Goal: Information Seeking & Learning: Find specific fact

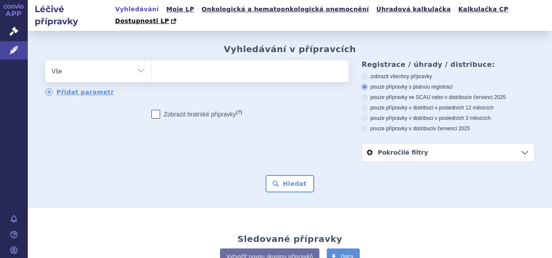
click at [218, 63] on ul at bounding box center [249, 69] width 194 height 18
click at [152, 63] on select at bounding box center [151, 71] width 0 height 22
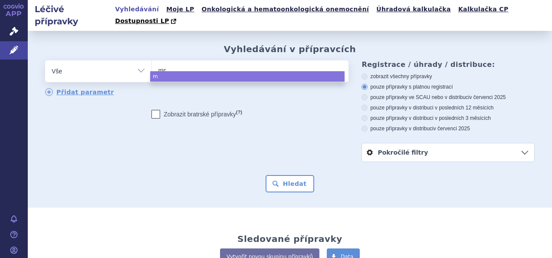
type input "mmi"
type input "mmiu"
type input "mmiuri"
type input "mmiurit"
select select "mmiurit"
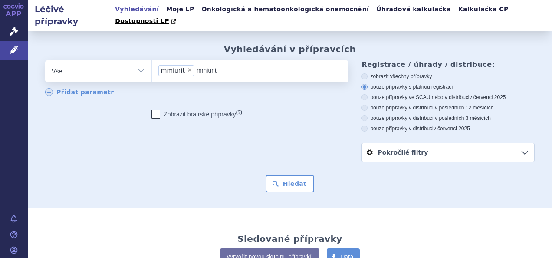
type input "mmiuri"
select select
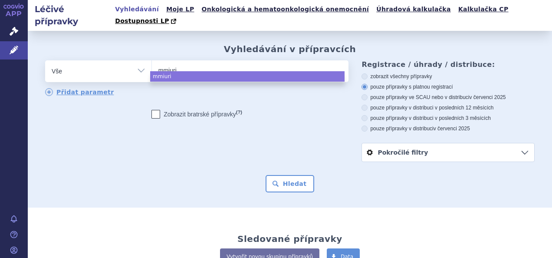
type input "mmiur"
type input "mmiu"
type input "mmi"
type input "m"
type input "mi"
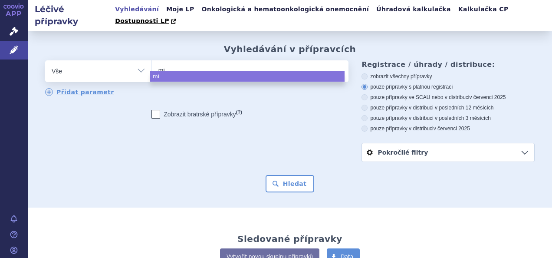
type input "m"
type input "mi"
type input "milu"
type input "miluri"
type input "milurit"
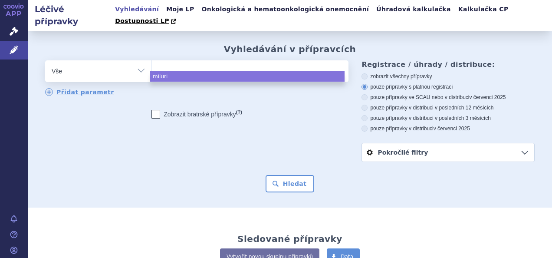
select select "milurit"
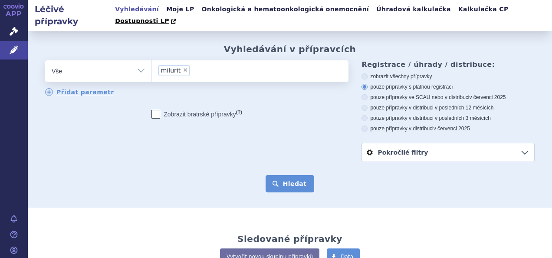
click at [291, 175] on button "Hledat" at bounding box center [289, 183] width 49 height 17
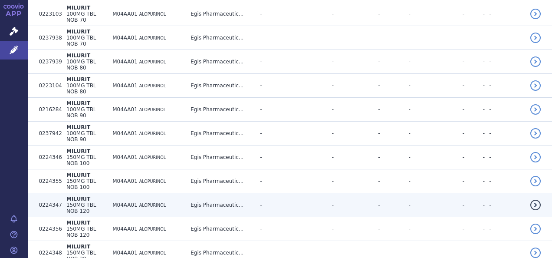
scroll to position [304, 0]
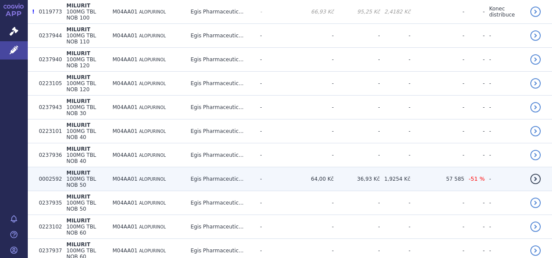
click at [186, 167] on td "M04AA01 ALOPURINOL" at bounding box center [147, 179] width 78 height 24
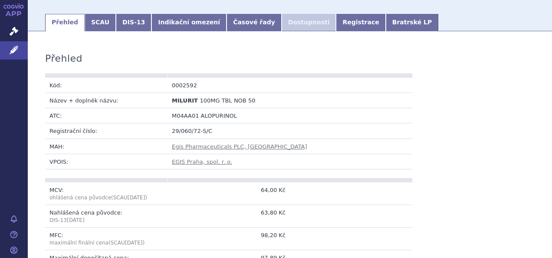
scroll to position [43, 0]
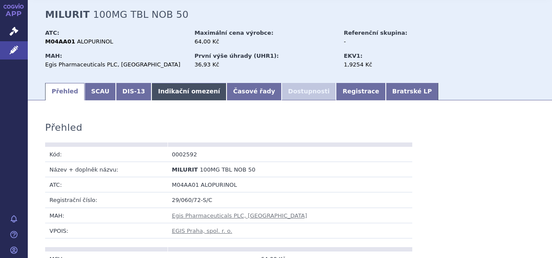
click at [182, 83] on link "Indikační omezení" at bounding box center [188, 91] width 75 height 17
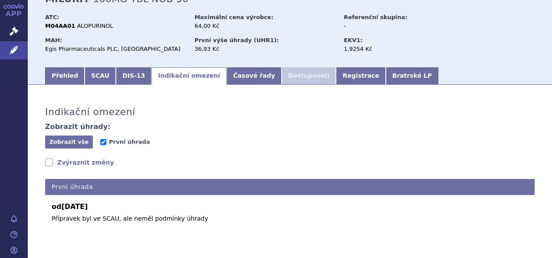
scroll to position [74, 0]
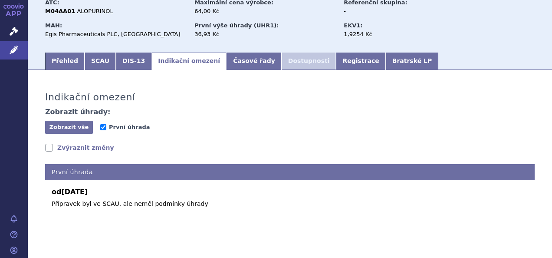
drag, startPoint x: 56, startPoint y: 46, endPoint x: 69, endPoint y: 68, distance: 26.1
click at [56, 52] on link "Přehled" at bounding box center [64, 60] width 39 height 17
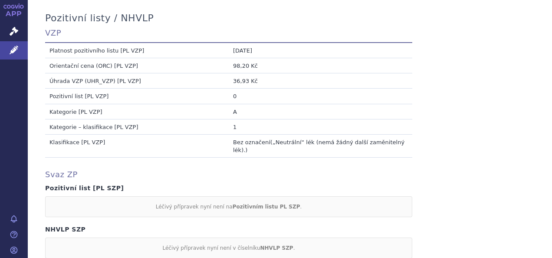
scroll to position [811, 0]
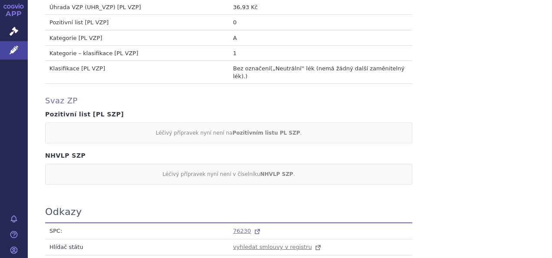
click at [240, 227] on span "76230" at bounding box center [242, 230] width 18 height 7
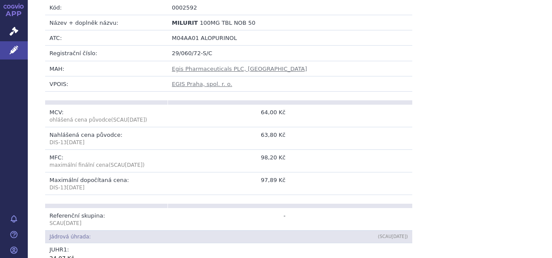
scroll to position [100, 0]
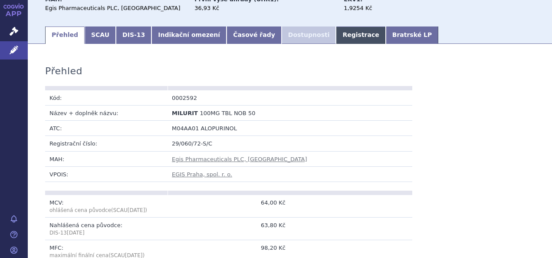
click at [336, 26] on link "Registrace" at bounding box center [360, 34] width 49 height 17
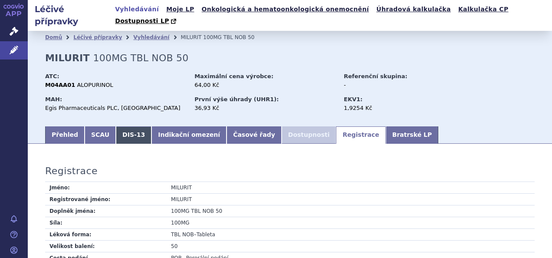
click at [131, 130] on link "DIS-13" at bounding box center [134, 134] width 36 height 17
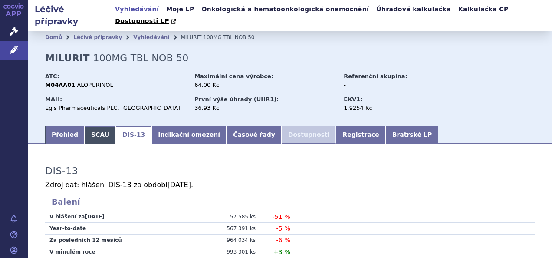
click at [96, 126] on link "SCAU" at bounding box center [100, 134] width 31 height 17
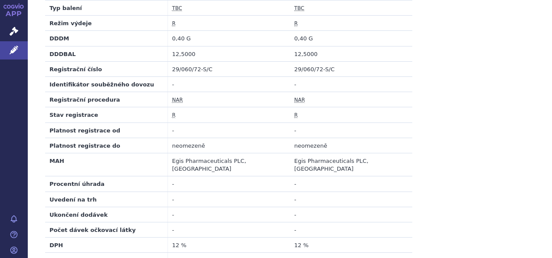
scroll to position [810, 0]
